Goal: Information Seeking & Learning: Learn about a topic

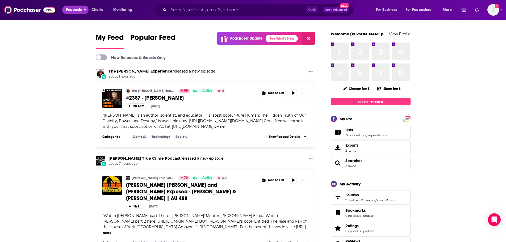
click at [79, 12] on span "Podcasts" at bounding box center [74, 9] width 16 height 7
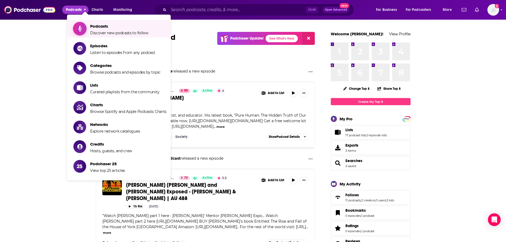
click at [91, 27] on span "Podcasts" at bounding box center [119, 26] width 58 height 5
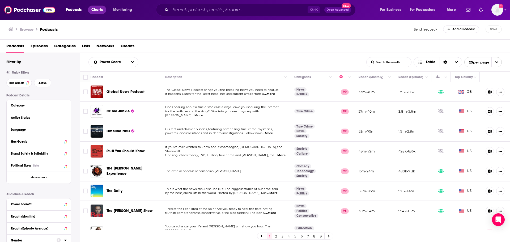
click at [93, 9] on span "Charts" at bounding box center [96, 9] width 11 height 7
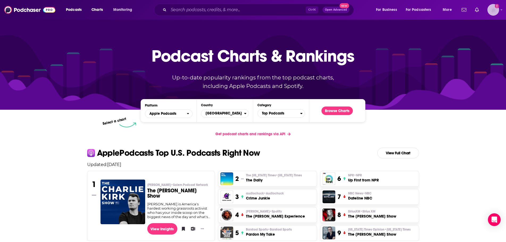
click at [493, 12] on img "Logged in as dbartlett" at bounding box center [493, 10] width 12 height 12
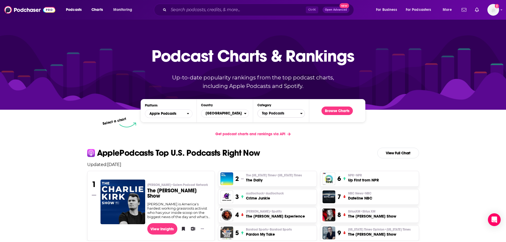
click at [269, 116] on span "Top Podcasts" at bounding box center [278, 113] width 43 height 9
click at [273, 133] on button "Sports / Running" at bounding box center [281, 130] width 43 height 6
click at [337, 111] on button "Browse Charts" at bounding box center [336, 111] width 31 height 9
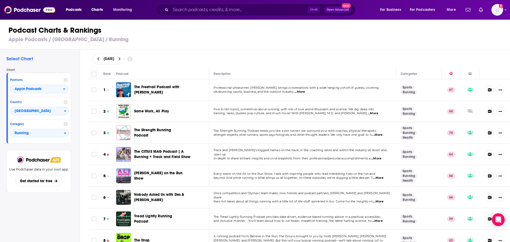
click at [302, 91] on span "...More" at bounding box center [299, 92] width 11 height 4
click at [278, 108] on span "Five to ten topics, sometimes about running, with lots of love and enthusiasm a…" at bounding box center [294, 109] width 161 height 4
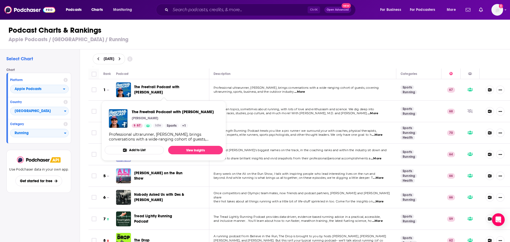
click at [175, 89] on span "The Freetrail Podcast with [PERSON_NAME]" at bounding box center [156, 90] width 45 height 10
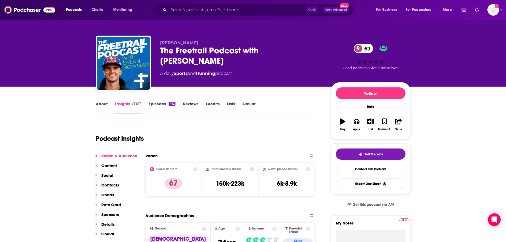
click at [162, 104] on link "Episodes 492" at bounding box center [162, 107] width 27 height 12
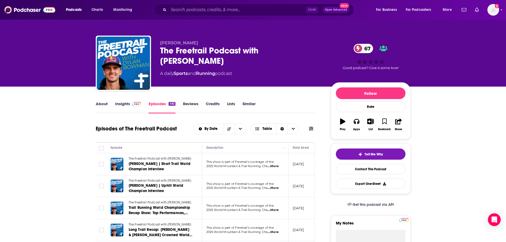
click at [276, 167] on span "...More" at bounding box center [273, 166] width 11 height 4
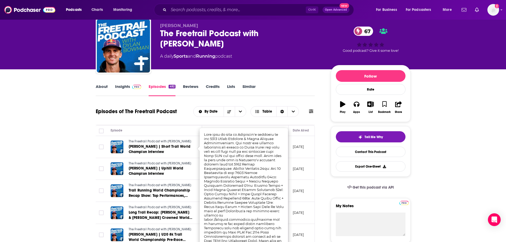
scroll to position [27, 0]
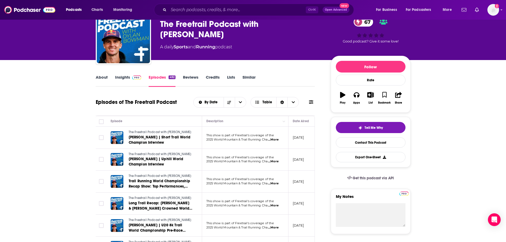
click at [125, 81] on link "Insights" at bounding box center [128, 81] width 26 height 12
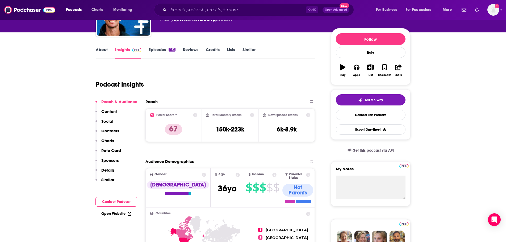
scroll to position [53, 0]
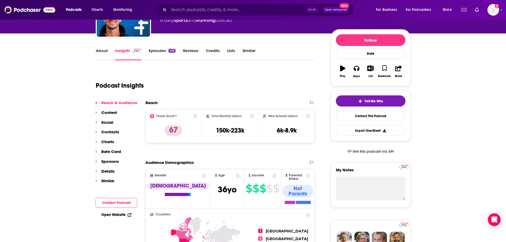
click at [103, 50] on link "About" at bounding box center [102, 54] width 12 height 12
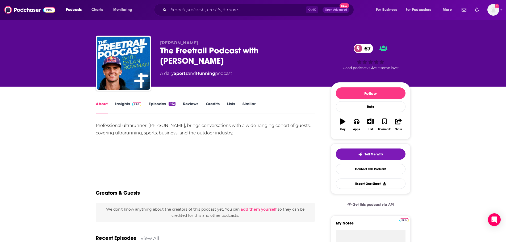
click at [156, 104] on link "Episodes 492" at bounding box center [162, 107] width 27 height 12
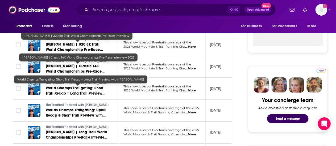
scroll to position [213, 0]
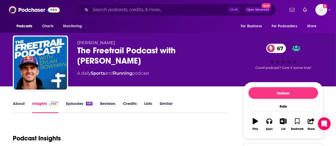
scroll to position [27, 0]
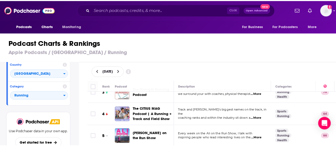
scroll to position [27, 0]
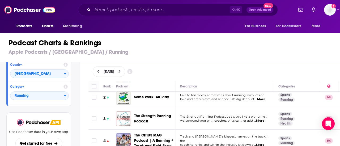
click at [264, 98] on span "...More" at bounding box center [260, 100] width 11 height 4
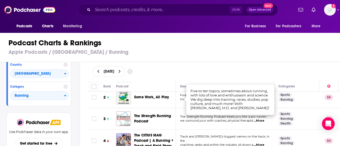
click at [251, 65] on div "[DATE]" at bounding box center [214, 71] width 260 height 19
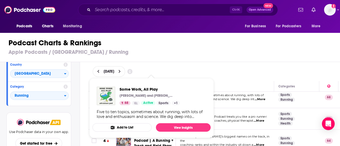
click at [110, 92] on img "Some Work, All Play" at bounding box center [106, 96] width 19 height 19
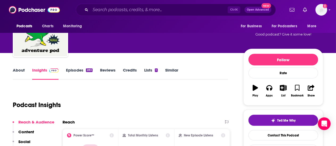
scroll to position [53, 0]
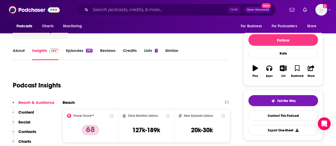
click at [77, 50] on link "Episodes 283" at bounding box center [79, 54] width 27 height 12
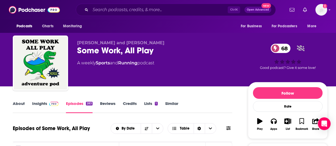
click at [43, 106] on link "Insights" at bounding box center [45, 107] width 26 height 12
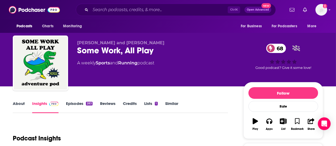
click at [42, 104] on link "Insights" at bounding box center [45, 107] width 26 height 12
click at [81, 104] on link "Episodes 283" at bounding box center [79, 107] width 27 height 12
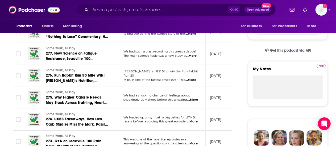
scroll to position [159, 0]
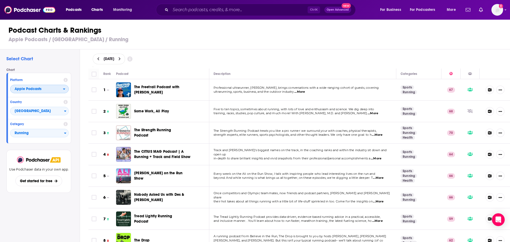
click at [48, 92] on span "Apple Podcasts" at bounding box center [36, 89] width 53 height 9
click at [42, 105] on span "Spotify" at bounding box center [39, 105] width 52 height 3
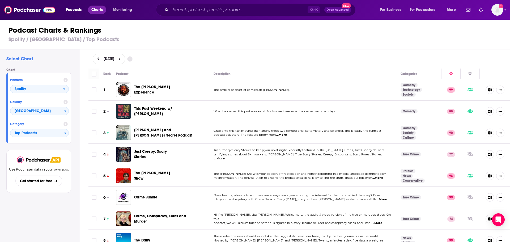
click at [97, 11] on span "Charts" at bounding box center [96, 9] width 11 height 7
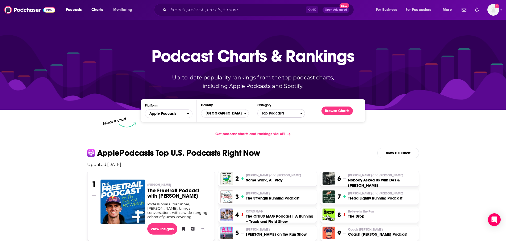
click at [267, 113] on span "Top Podcasts" at bounding box center [278, 113] width 43 height 9
click at [223, 166] on p "Updated: [DATE]" at bounding box center [253, 164] width 340 height 5
click at [282, 144] on button "Sports / Running" at bounding box center [281, 140] width 43 height 6
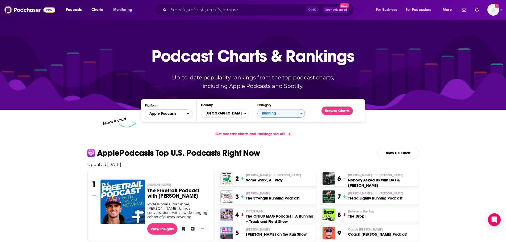
click at [165, 115] on span "Apple Podcasts" at bounding box center [162, 114] width 27 height 4
click at [168, 131] on span "Spotify" at bounding box center [168, 129] width 41 height 3
click at [288, 114] on span "Select a Category" at bounding box center [278, 113] width 43 height 9
click at [274, 146] on button "Sports" at bounding box center [281, 145] width 43 height 6
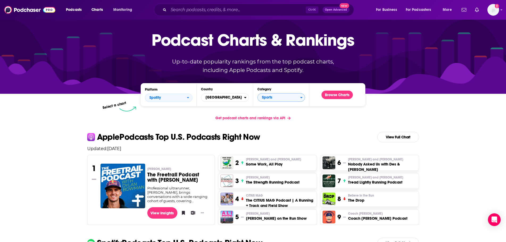
scroll to position [0, 0]
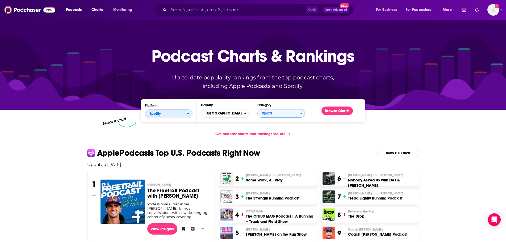
click at [177, 112] on span "Spotify" at bounding box center [165, 113] width 41 height 9
click at [177, 121] on div "Apple Podcasts" at bounding box center [168, 123] width 43 height 6
click at [273, 116] on span "Sports" at bounding box center [278, 113] width 43 height 9
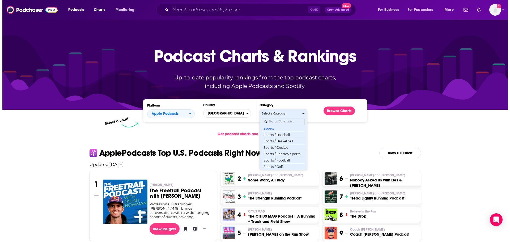
scroll to position [635, 0]
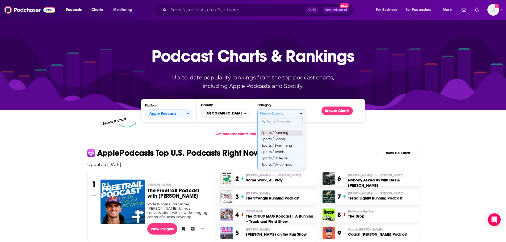
click at [278, 136] on button "Sports / Running" at bounding box center [281, 132] width 43 height 6
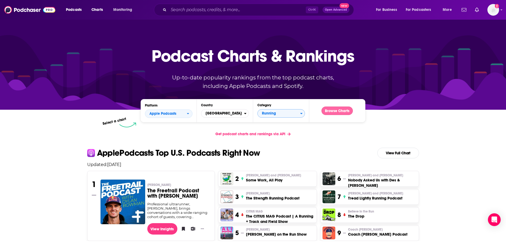
click at [330, 110] on button "Browse Charts" at bounding box center [336, 111] width 31 height 9
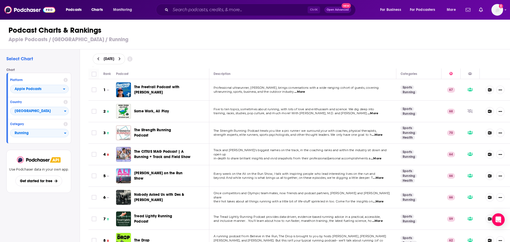
click at [380, 136] on span "...More" at bounding box center [377, 135] width 11 height 4
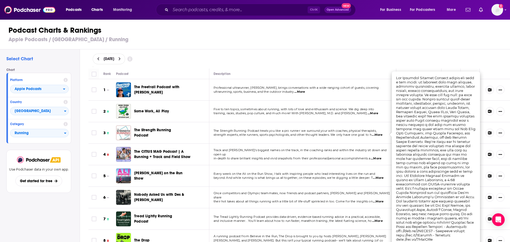
click at [280, 35] on h1 "Podcast Charts & Rankings" at bounding box center [258, 31] width 498 height 10
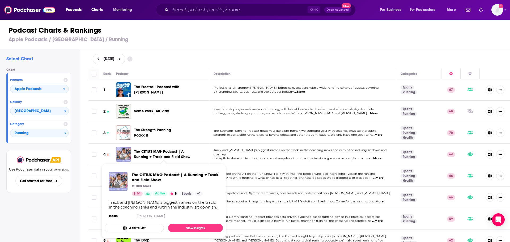
click at [164, 150] on span "The CITIUS MAG Podcast | A Running + Track and Field Show" at bounding box center [162, 154] width 56 height 10
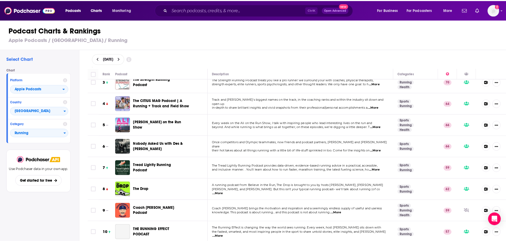
scroll to position [53, 0]
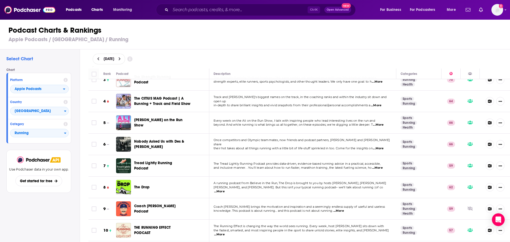
click at [153, 141] on span "Nobody Asked Us with Des & [PERSON_NAME]" at bounding box center [159, 144] width 50 height 10
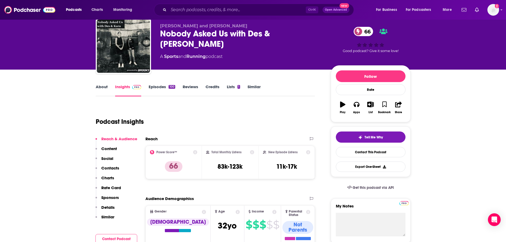
scroll to position [27, 0]
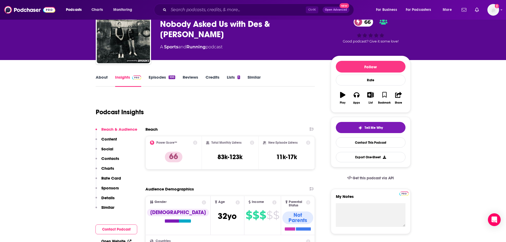
click at [158, 78] on link "Episodes 100" at bounding box center [162, 81] width 26 height 12
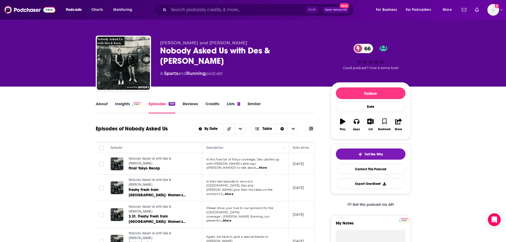
click at [267, 166] on span "...More" at bounding box center [261, 168] width 11 height 4
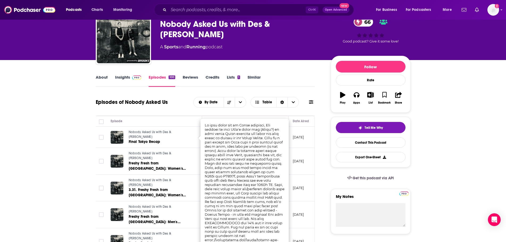
scroll to position [53, 0]
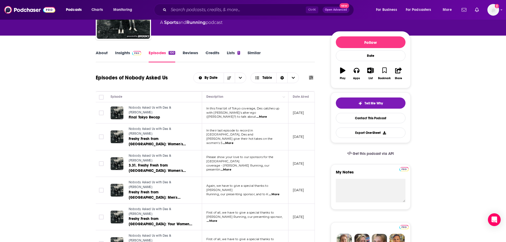
scroll to position [0, 0]
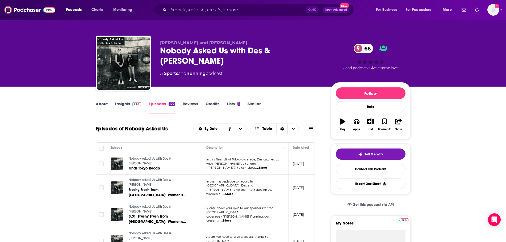
click at [124, 107] on link "Insights" at bounding box center [128, 107] width 26 height 12
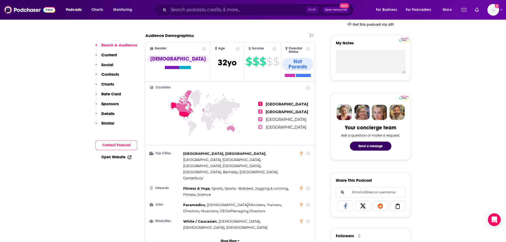
scroll to position [186, 0]
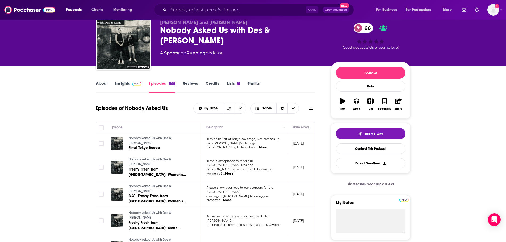
scroll to position [133, 0]
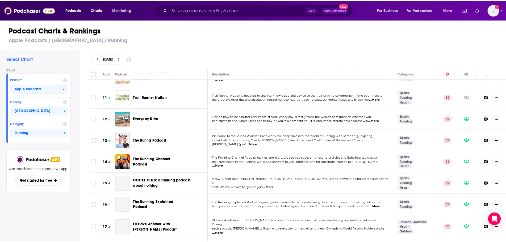
scroll to position [213, 0]
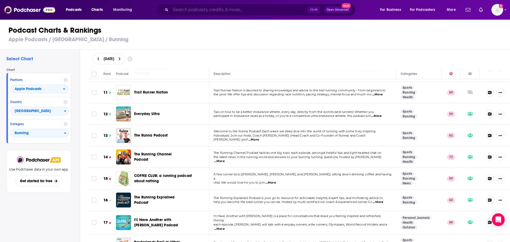
click at [210, 7] on input "Search podcasts, credits, & more..." at bounding box center [239, 10] width 137 height 9
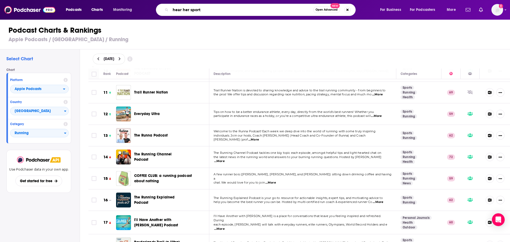
type input "hear her sports"
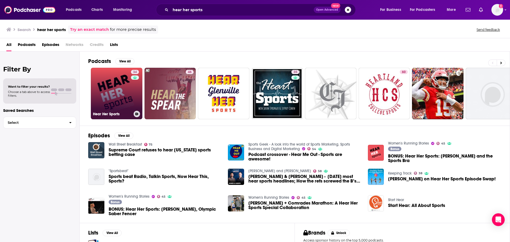
click at [121, 97] on link "34 Hear Her Sports" at bounding box center [117, 94] width 52 height 52
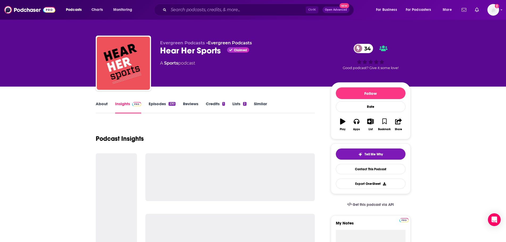
click at [154, 104] on link "Episodes 230" at bounding box center [162, 107] width 27 height 12
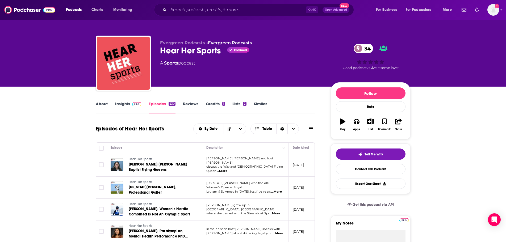
click at [128, 105] on link "Insights" at bounding box center [128, 107] width 26 height 12
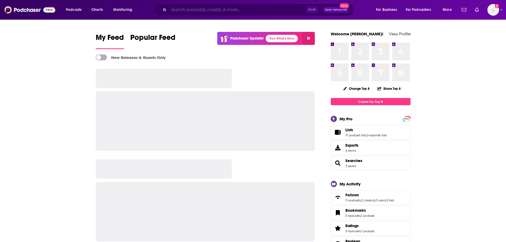
click at [208, 7] on input "Search podcasts, credits, & more..." at bounding box center [236, 10] width 137 height 9
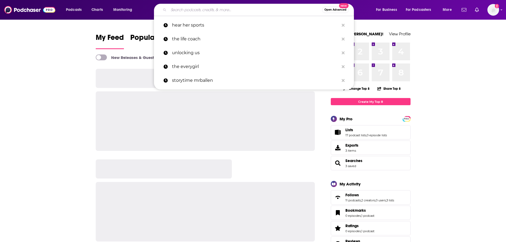
paste input "hear her roar podcast"
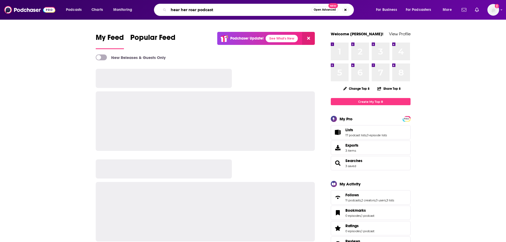
click at [202, 11] on input "hear her roar podcast" at bounding box center [239, 10] width 143 height 9
click at [203, 10] on input "hear her roar podcast" at bounding box center [239, 10] width 143 height 9
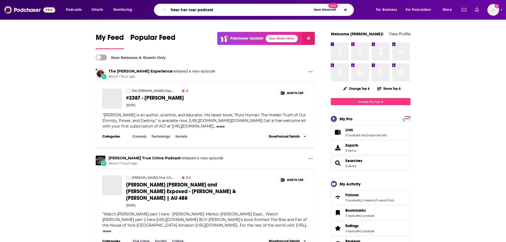
click at [203, 10] on input "hear her roar podcast" at bounding box center [239, 10] width 143 height 9
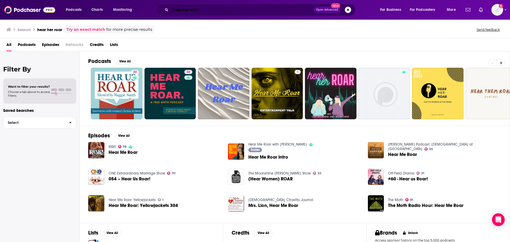
click at [210, 9] on input "hear her roar" at bounding box center [242, 10] width 143 height 9
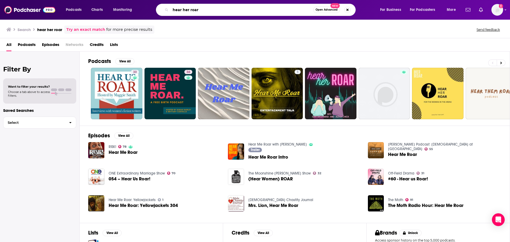
click at [210, 9] on input "hear her roar" at bounding box center [242, 10] width 143 height 9
paste input "Unladylike"
type input "Unladylike"
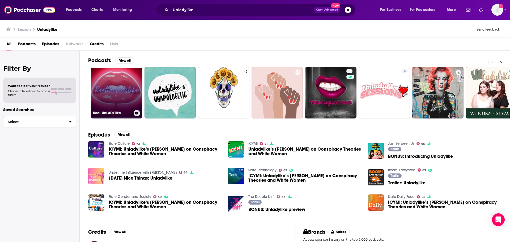
click at [117, 104] on link "Real UnLADYlike" at bounding box center [117, 93] width 52 height 52
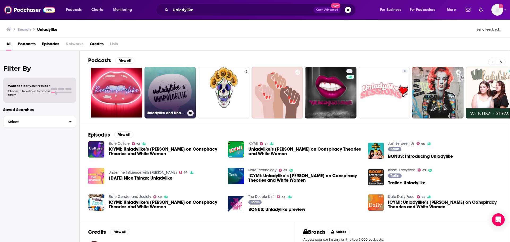
click at [167, 86] on link "Unladylike and Unapologetic" at bounding box center [171, 93] width 52 height 52
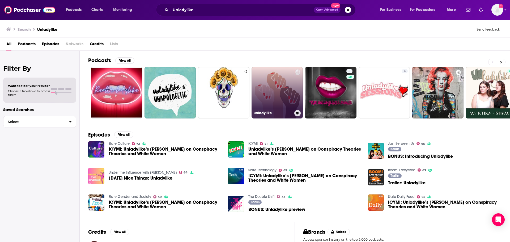
click at [278, 93] on link "unladylike" at bounding box center [278, 93] width 52 height 52
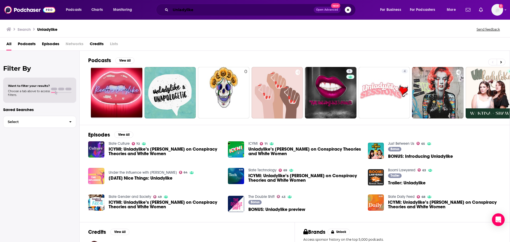
click at [199, 8] on input "Unladylike" at bounding box center [242, 10] width 143 height 9
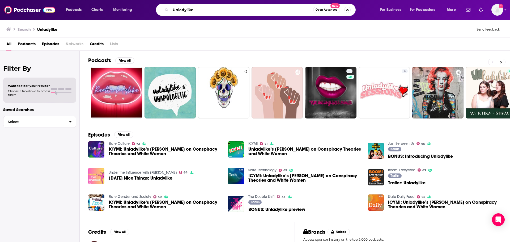
click at [199, 8] on input "Unladylike" at bounding box center [242, 10] width 143 height 9
paste input "The Guilty Feminist,"
type input "The Guilty Feminist"
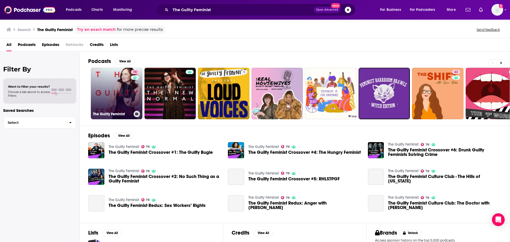
click at [128, 91] on link "78 The Guilty Feminist" at bounding box center [117, 94] width 52 height 52
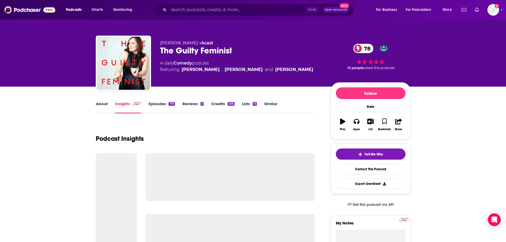
click at [162, 104] on link "Episodes 710" at bounding box center [162, 107] width 26 height 12
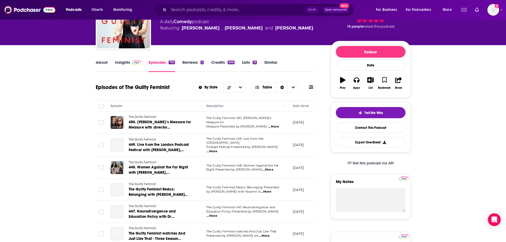
scroll to position [53, 0]
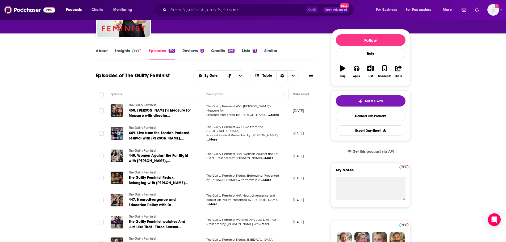
click at [126, 53] on link "Insights" at bounding box center [128, 54] width 26 height 12
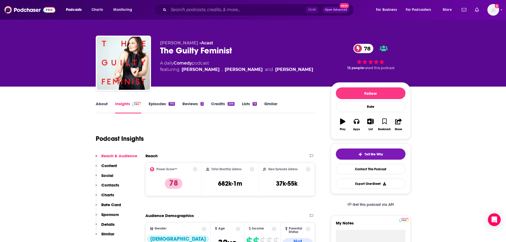
click at [161, 106] on link "Episodes 710" at bounding box center [162, 107] width 26 height 12
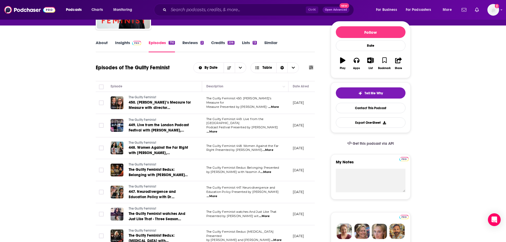
scroll to position [53, 0]
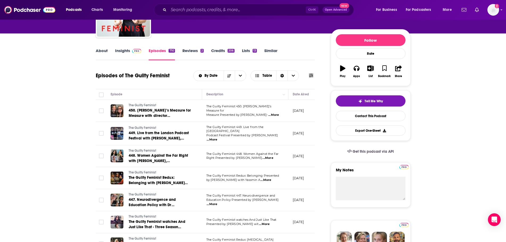
click at [275, 114] on span "...More" at bounding box center [273, 115] width 11 height 4
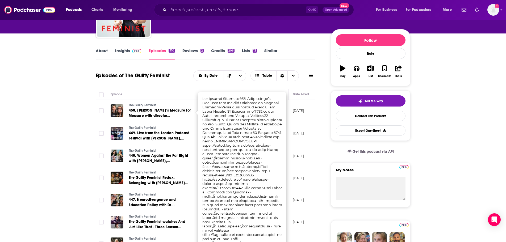
click at [291, 127] on td "September 22, 2025" at bounding box center [305, 133] width 35 height 23
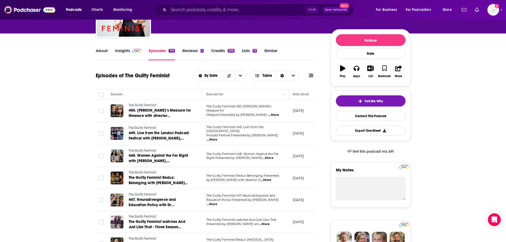
click at [217, 138] on span "...More" at bounding box center [211, 140] width 11 height 4
click at [295, 131] on p "September 22, 2025" at bounding box center [298, 133] width 11 height 5
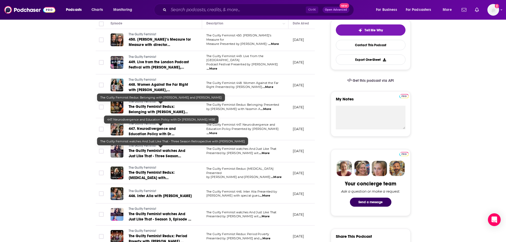
scroll to position [133, 0]
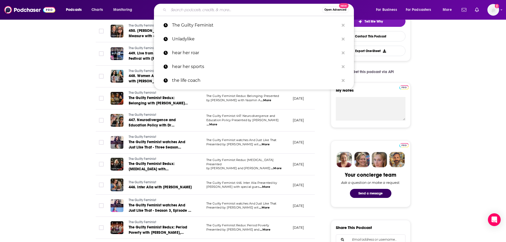
click at [187, 11] on input "Search podcasts, credits, & more..." at bounding box center [244, 10] width 153 height 9
paste input "Rich Roll"
type input "Rich Roll"
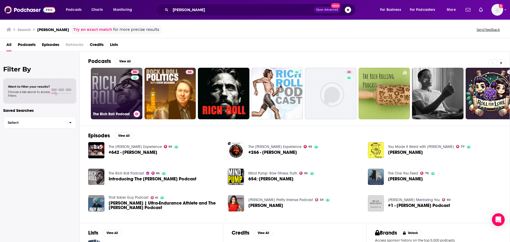
click at [130, 91] on link "86 The Rich Roll Podcast" at bounding box center [117, 94] width 52 height 52
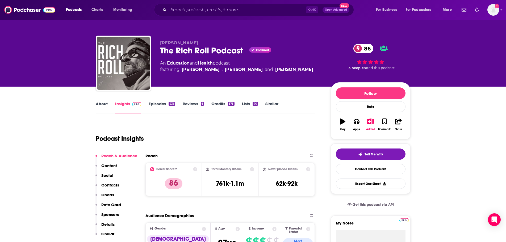
click at [156, 104] on link "Episodes 936" at bounding box center [162, 107] width 26 height 12
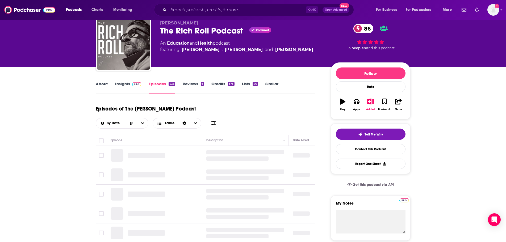
scroll to position [80, 0]
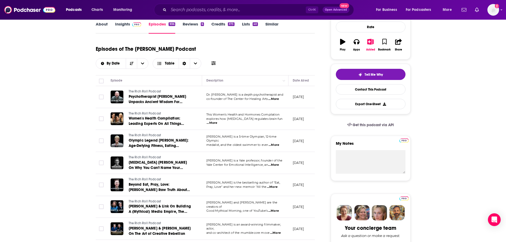
click at [279, 143] on span "...More" at bounding box center [273, 145] width 11 height 4
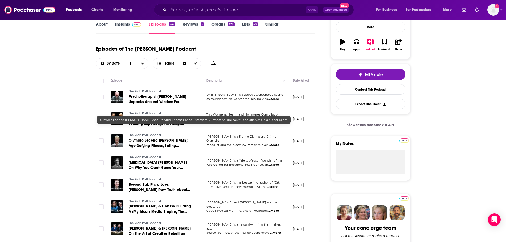
click at [159, 138] on span "Olympic Legend Dara Torres: Age-Defying Fitness, Eating Disorders & Protecting …" at bounding box center [159, 148] width 60 height 20
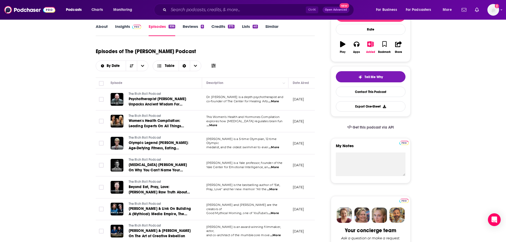
scroll to position [80, 0]
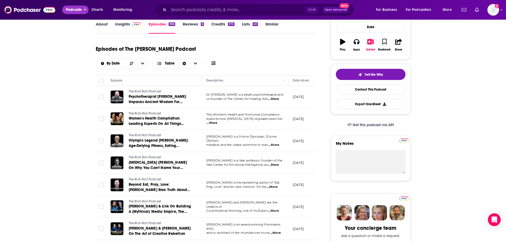
click at [78, 12] on span "Podcasts" at bounding box center [74, 9] width 16 height 7
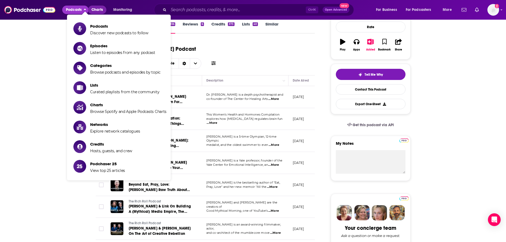
click at [97, 8] on span "Charts" at bounding box center [96, 9] width 11 height 7
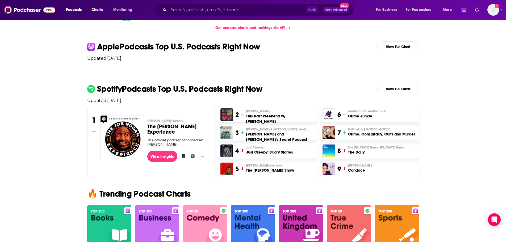
scroll to position [213, 0]
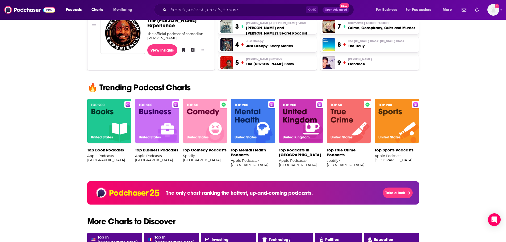
click at [263, 123] on img at bounding box center [253, 121] width 44 height 45
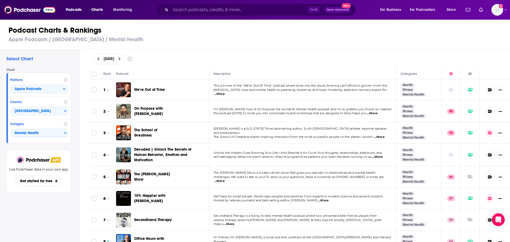
click at [225, 92] on span "...More" at bounding box center [219, 94] width 11 height 4
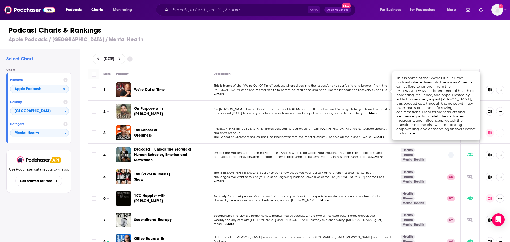
click at [334, 63] on div "[DATE]" at bounding box center [299, 59] width 413 height 11
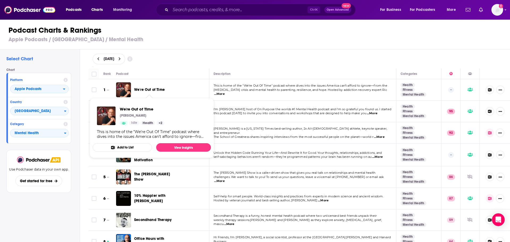
click at [143, 89] on span "We're Out of Time" at bounding box center [149, 89] width 31 height 5
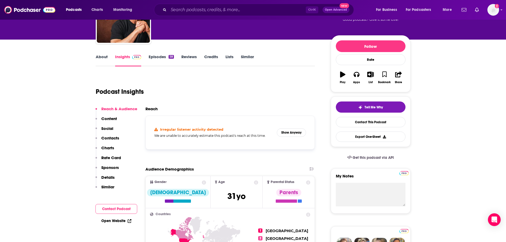
scroll to position [27, 0]
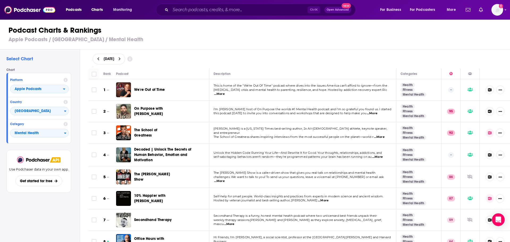
click at [143, 132] on span "The School of Greatness" at bounding box center [145, 133] width 23 height 10
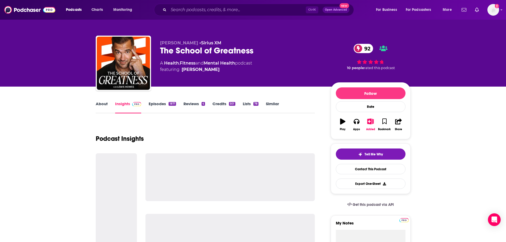
click at [152, 102] on link "Episodes 1871" at bounding box center [162, 107] width 27 height 12
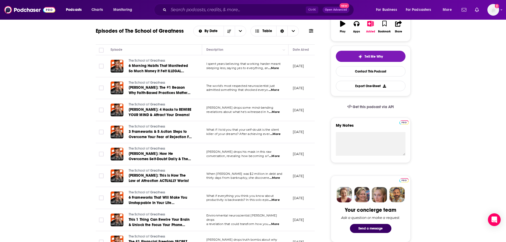
scroll to position [106, 0]
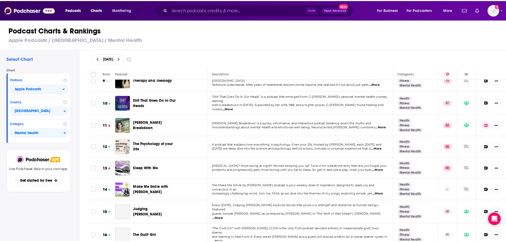
scroll to position [186, 0]
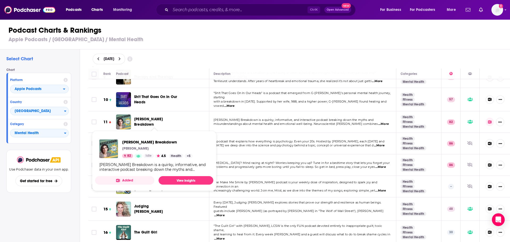
click at [146, 121] on span "Mayim Bialik's Breakdown" at bounding box center [148, 122] width 29 height 10
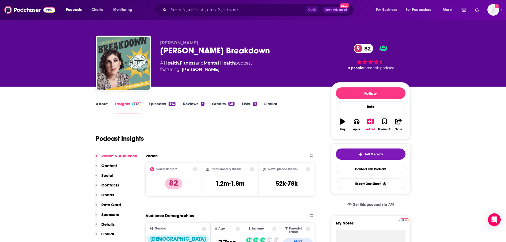
click at [155, 106] on link "Episodes 342" at bounding box center [162, 107] width 27 height 12
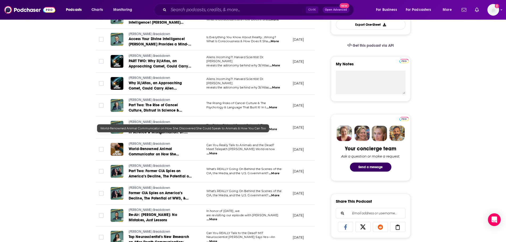
scroll to position [213, 0]
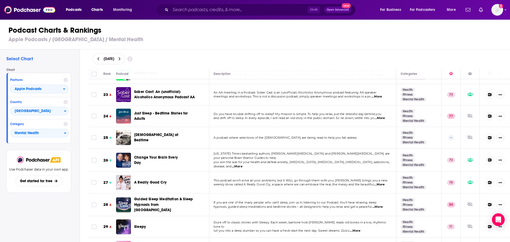
scroll to position [505, 0]
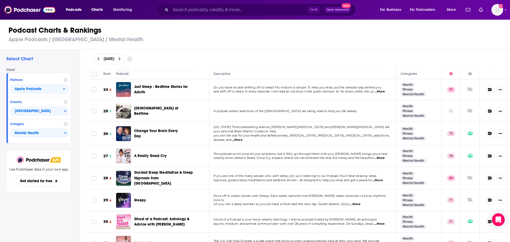
click at [381, 156] on span "...More" at bounding box center [379, 158] width 11 height 4
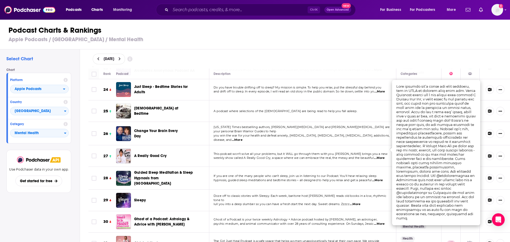
click at [369, 156] on td "This podcast won’t solve all your problems, but it WILL go through them with yo…" at bounding box center [302, 156] width 187 height 22
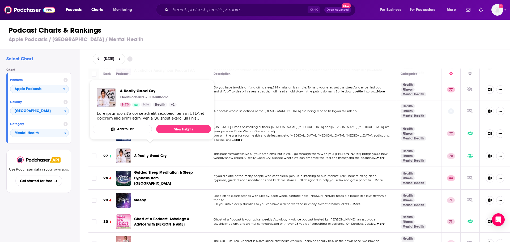
click at [157, 154] on span "A Really Good Cry" at bounding box center [150, 156] width 32 height 5
